Goal: Task Accomplishment & Management: Complete application form

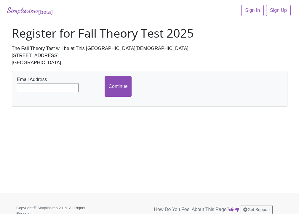
click at [47, 86] on input "text" at bounding box center [48, 87] width 62 height 9
type input "[EMAIL_ADDRESS][DOMAIN_NAME]"
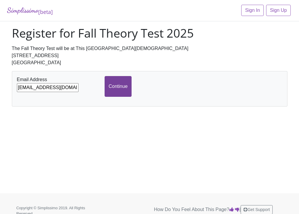
click at [117, 86] on input "Continue" at bounding box center [118, 86] width 27 height 21
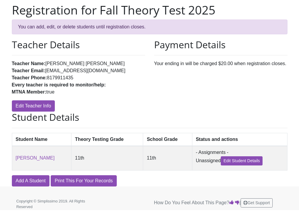
scroll to position [23, 0]
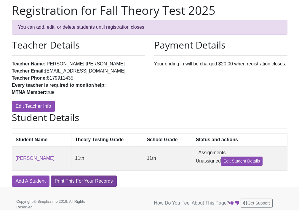
click at [87, 181] on link "Print This For Your Records" at bounding box center [84, 181] width 66 height 11
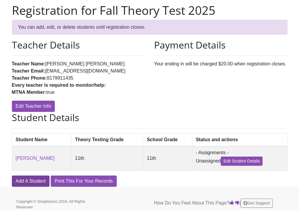
click at [37, 182] on link "Add A Student" at bounding box center [31, 181] width 38 height 11
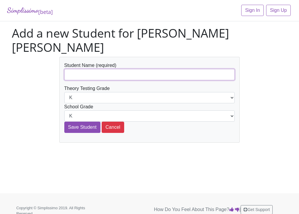
click at [128, 69] on input "text" at bounding box center [149, 74] width 171 height 11
type input "g"
type input "[PERSON_NAME]"
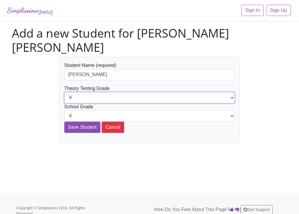
select select "8th"
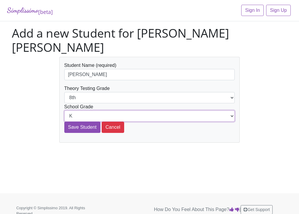
select select "8th"
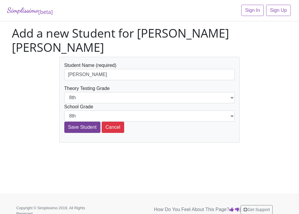
click at [85, 122] on input "Save Student" at bounding box center [82, 127] width 36 height 11
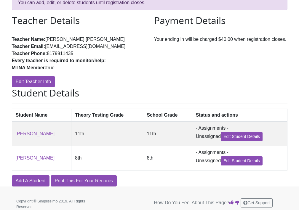
scroll to position [67, 0]
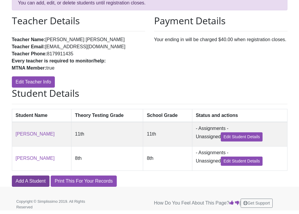
click at [30, 180] on link "Add A Student" at bounding box center [31, 181] width 38 height 11
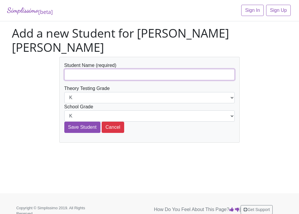
click at [76, 69] on input "text" at bounding box center [149, 74] width 171 height 11
type input "Gabby Salas"
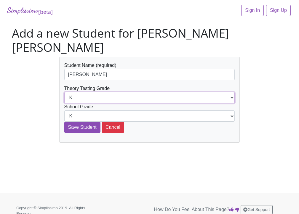
select select "10th"
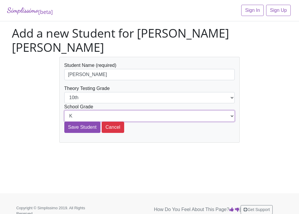
select select "10th"
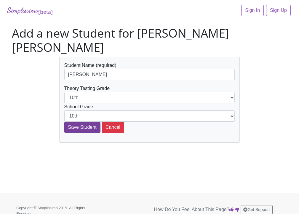
click at [85, 122] on input "Save Student" at bounding box center [82, 127] width 36 height 11
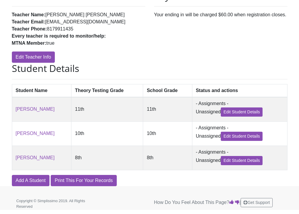
scroll to position [91, 0]
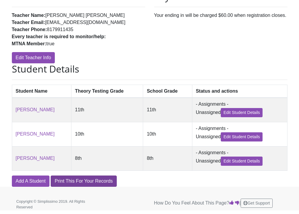
click at [83, 179] on link "Print This For Your Records" at bounding box center [84, 181] width 66 height 11
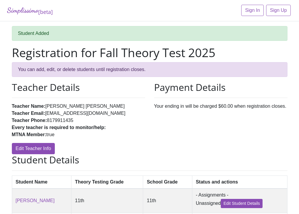
scroll to position [0, 0]
